Goal: Information Seeking & Learning: Learn about a topic

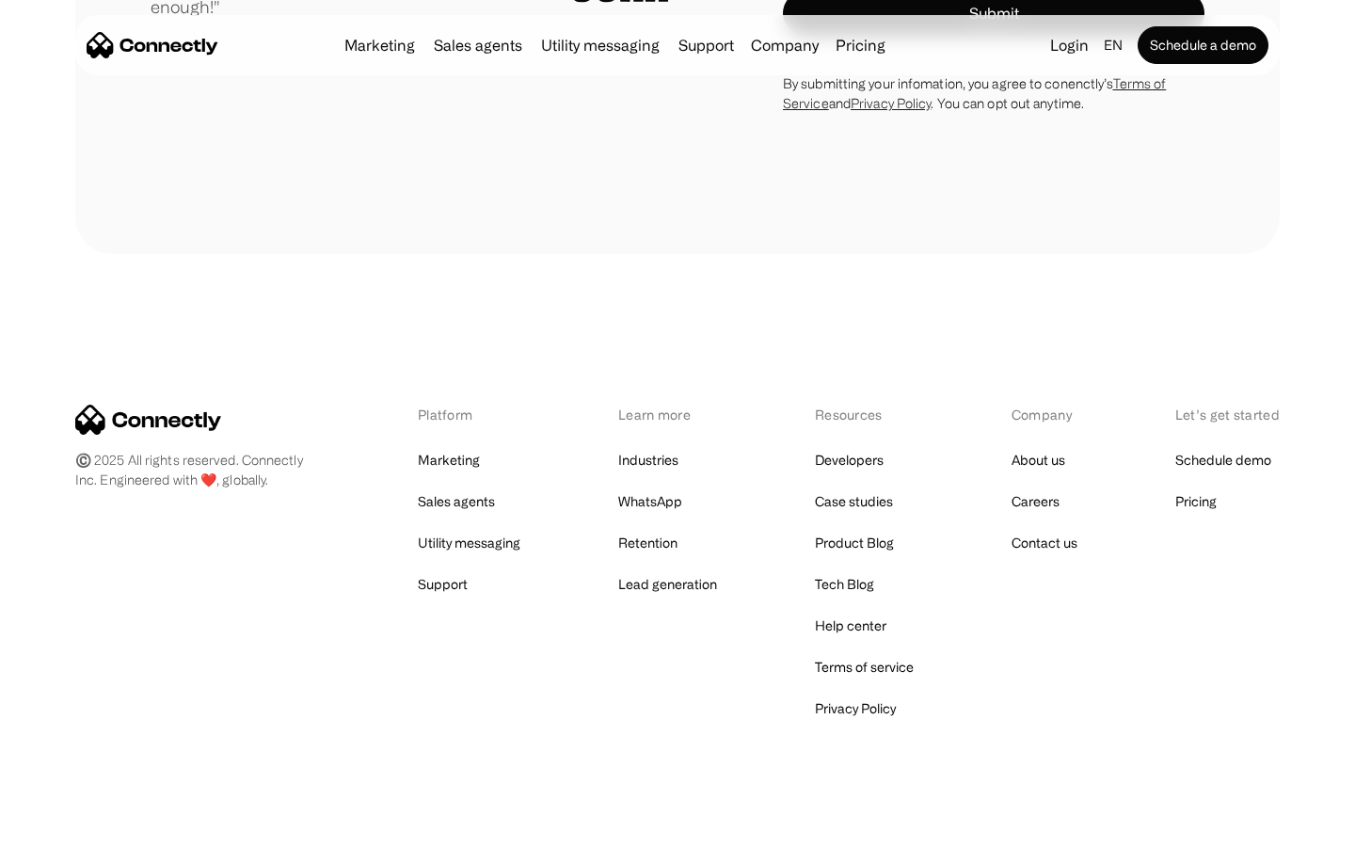
scroll to position [5239, 0]
